Goal: Navigation & Orientation: Find specific page/section

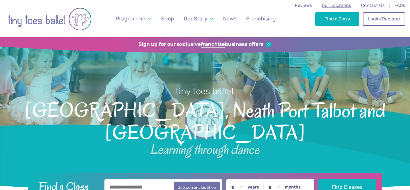
click at [333, 6] on span "Our Locations" at bounding box center [335, 5] width 29 height 5
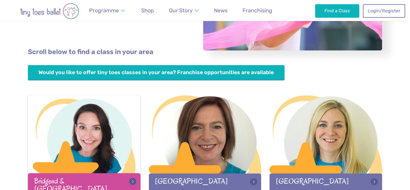
scroll to position [124, 0]
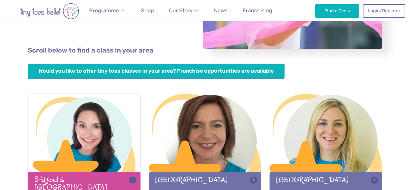
click at [104, 162] on div at bounding box center [84, 133] width 112 height 79
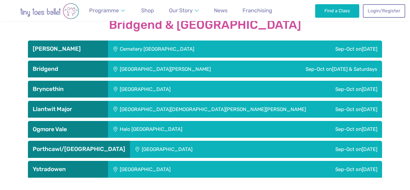
scroll to position [970, 0]
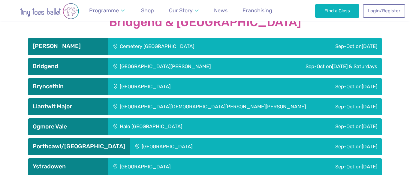
click at [84, 47] on h3 "Barry" at bounding box center [68, 46] width 70 height 7
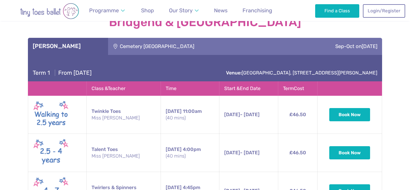
click at [84, 47] on h3 "Barry" at bounding box center [68, 46] width 70 height 7
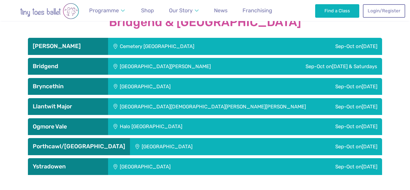
click at [83, 67] on h3 "Bridgend" at bounding box center [68, 66] width 70 height 7
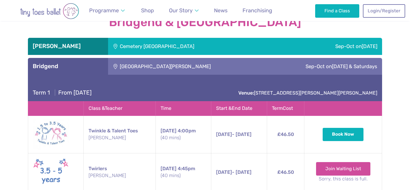
click at [83, 67] on h3 "Bridgend" at bounding box center [68, 66] width 70 height 7
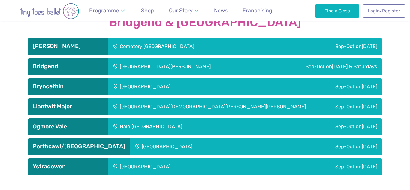
click at [82, 86] on h3 "Bryncethin" at bounding box center [68, 86] width 70 height 7
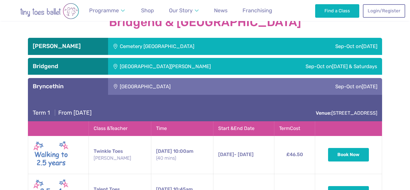
click at [82, 86] on h3 "Bryncethin" at bounding box center [68, 86] width 70 height 7
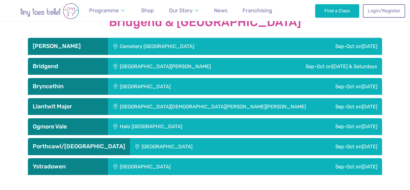
click at [83, 105] on h3 "Llantwit Major" at bounding box center [68, 106] width 70 height 7
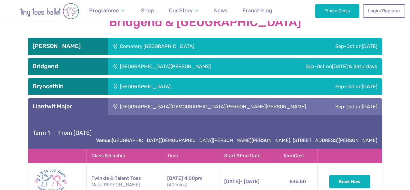
click at [83, 105] on h3 "Llantwit Major" at bounding box center [68, 106] width 70 height 7
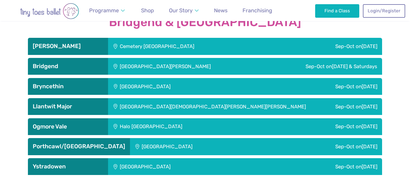
click at [85, 128] on h3 "Ogmore Vale" at bounding box center [68, 126] width 70 height 7
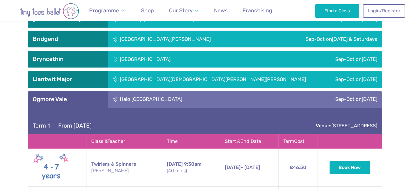
scroll to position [1000, 0]
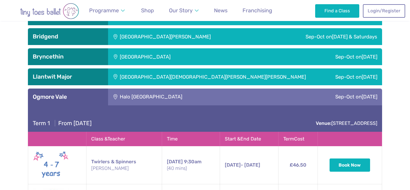
click at [86, 97] on h3 "Ogmore Vale" at bounding box center [68, 96] width 70 height 7
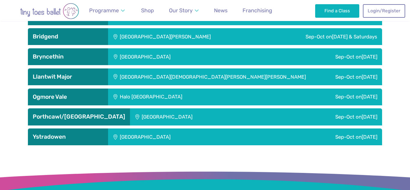
click at [84, 117] on h3 "Porthcawl/Cornelly" at bounding box center [79, 116] width 92 height 7
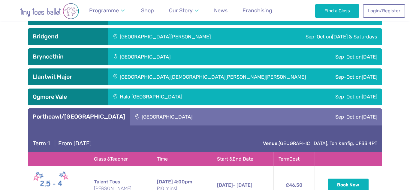
click at [84, 117] on h3 "Porthcawl/Cornelly" at bounding box center [79, 116] width 92 height 7
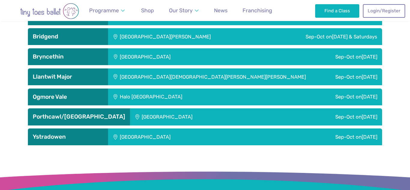
click at [84, 134] on h3 "Ystradowen" at bounding box center [68, 136] width 70 height 7
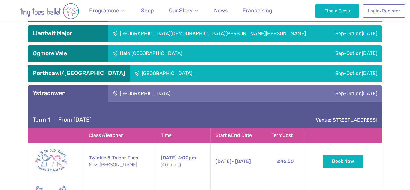
scroll to position [1049, 0]
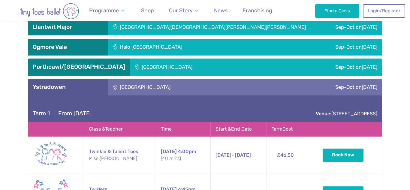
click at [79, 87] on h3 "Ystradowen" at bounding box center [68, 86] width 70 height 7
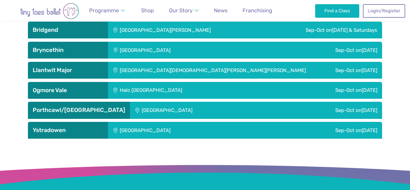
scroll to position [1008, 0]
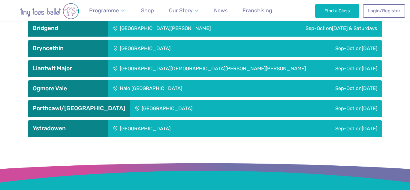
click at [64, 129] on h3 "Ystradowen" at bounding box center [68, 128] width 70 height 7
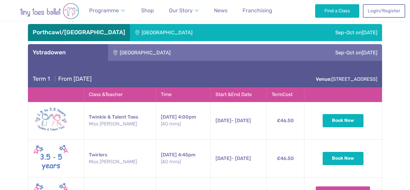
scroll to position [1083, 0]
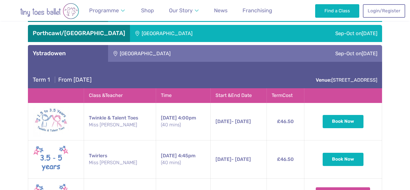
click at [79, 52] on h3 "Ystradowen" at bounding box center [68, 53] width 70 height 7
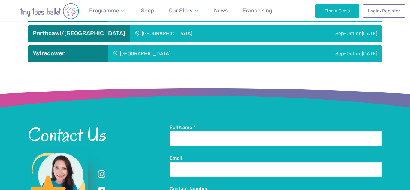
scroll to position [1028, 0]
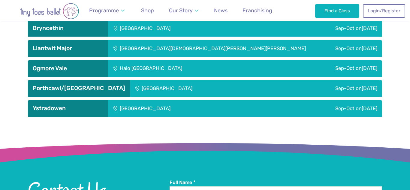
click at [83, 85] on h3 "Porthcawl/Cornelly" at bounding box center [79, 88] width 92 height 7
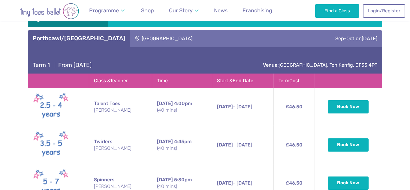
scroll to position [1077, 0]
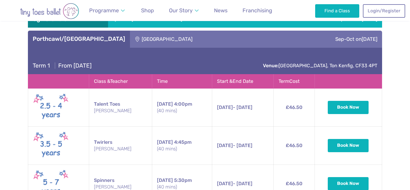
click at [89, 36] on h3 "Porthcawl/Cornelly" at bounding box center [79, 38] width 92 height 7
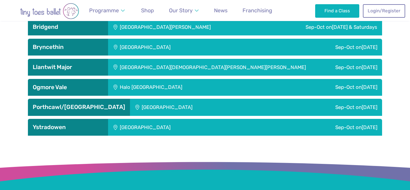
scroll to position [1008, 0]
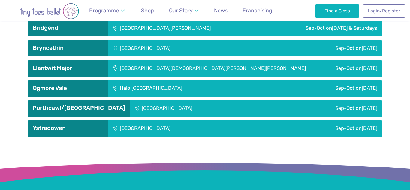
click at [79, 88] on h3 "Ogmore Vale" at bounding box center [68, 88] width 70 height 7
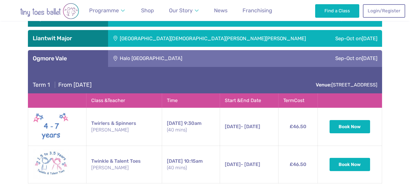
scroll to position [1040, 0]
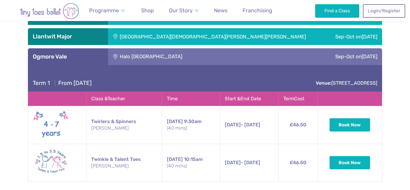
click at [87, 61] on div "Ogmore Vale" at bounding box center [68, 56] width 80 height 17
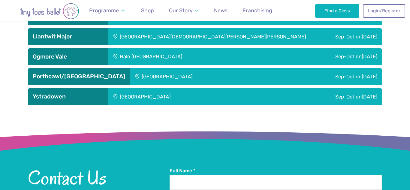
click at [91, 38] on h3 "Llantwit Major" at bounding box center [68, 36] width 70 height 7
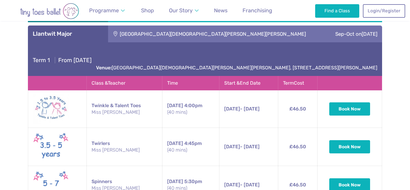
scroll to position [1042, 0]
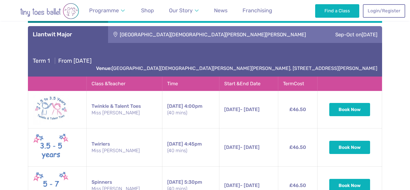
click at [95, 34] on h3 "Llantwit Major" at bounding box center [68, 34] width 70 height 7
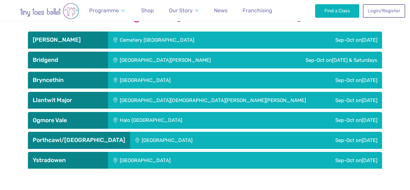
scroll to position [969, 0]
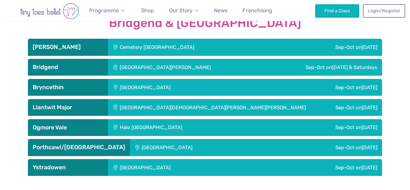
click at [80, 67] on h3 "Bridgend" at bounding box center [68, 67] width 70 height 7
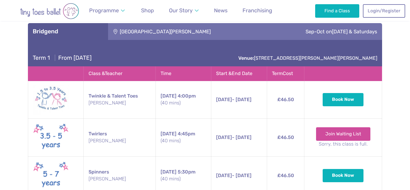
scroll to position [1005, 0]
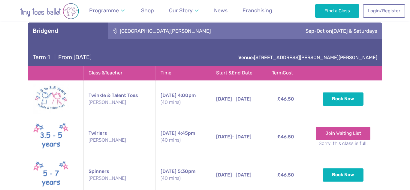
click at [93, 33] on h3 "Bridgend" at bounding box center [68, 30] width 70 height 7
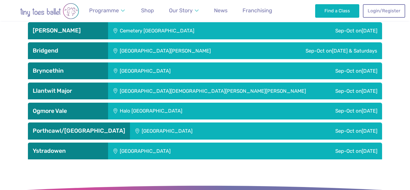
scroll to position [985, 0]
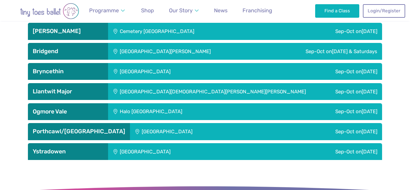
click at [85, 64] on div "Bryncethin" at bounding box center [68, 71] width 80 height 17
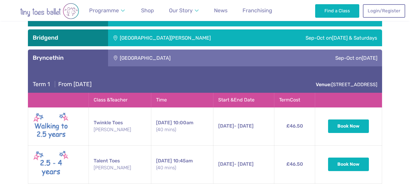
scroll to position [999, 0]
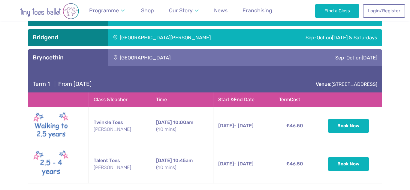
click at [68, 55] on h3 "Bryncethin" at bounding box center [68, 57] width 70 height 7
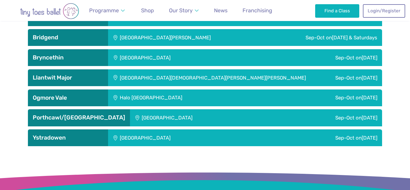
click at [80, 33] on div "Bridgend" at bounding box center [68, 37] width 80 height 17
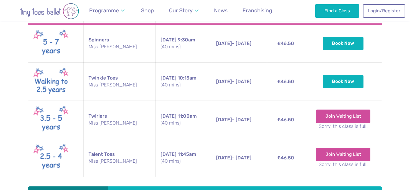
scroll to position [1177, 0]
